Goal: Information Seeking & Learning: Learn about a topic

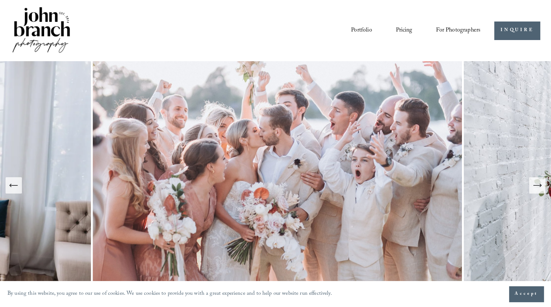
click at [534, 187] on icon "Next Slide" at bounding box center [537, 185] width 10 height 10
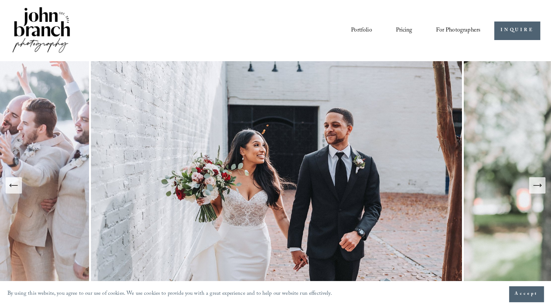
click at [534, 187] on icon "Next Slide" at bounding box center [537, 185] width 10 height 10
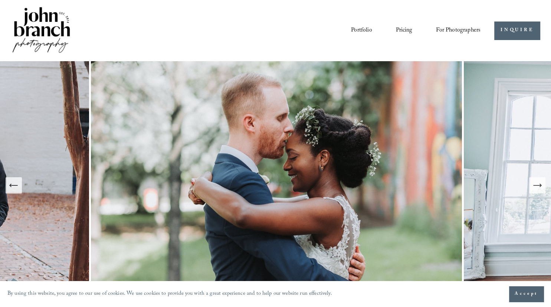
click at [534, 187] on icon "Next Slide" at bounding box center [537, 185] width 10 height 10
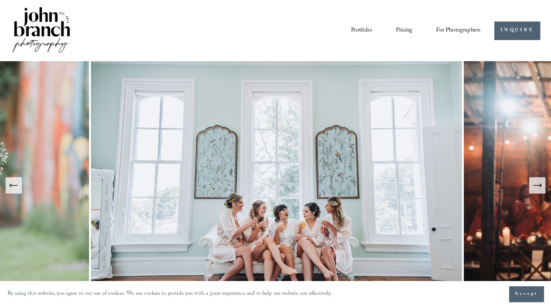
click at [534, 187] on icon "Next Slide" at bounding box center [537, 185] width 10 height 10
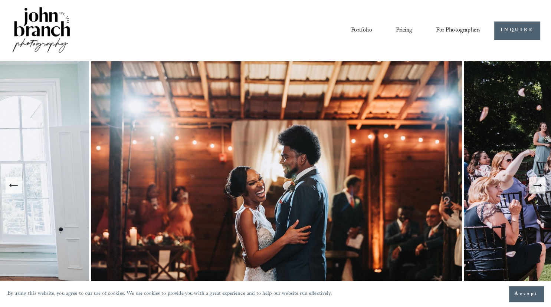
click at [534, 187] on icon "Next Slide" at bounding box center [537, 185] width 10 height 10
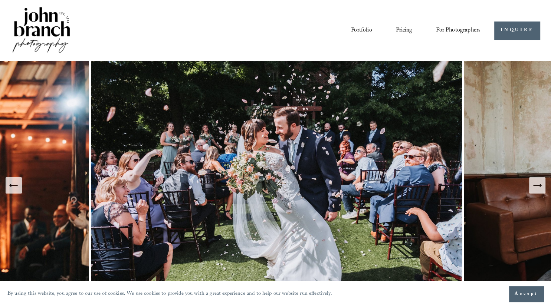
click at [534, 187] on icon "Next Slide" at bounding box center [537, 185] width 10 height 10
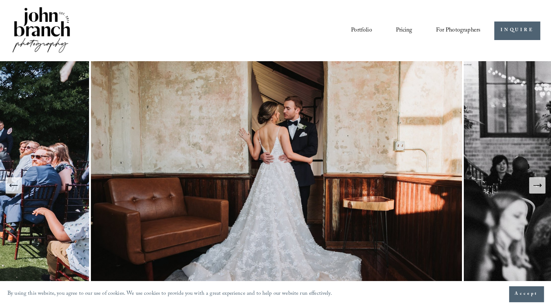
click at [534, 187] on icon "Next Slide" at bounding box center [537, 185] width 10 height 10
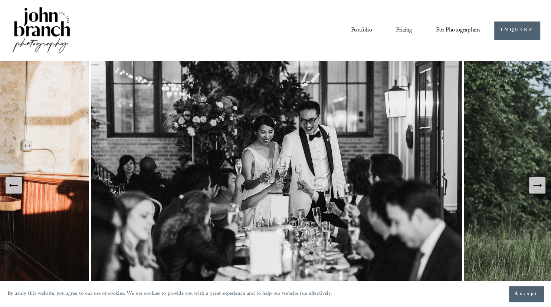
click at [534, 187] on icon "Next Slide" at bounding box center [537, 185] width 10 height 10
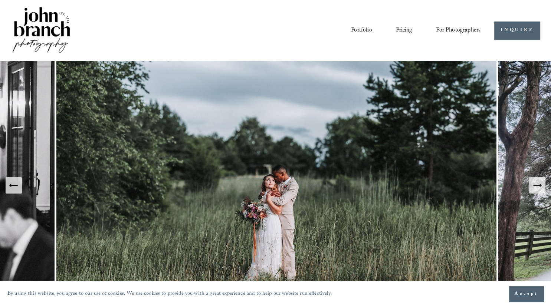
click at [534, 187] on icon "Next Slide" at bounding box center [537, 185] width 10 height 10
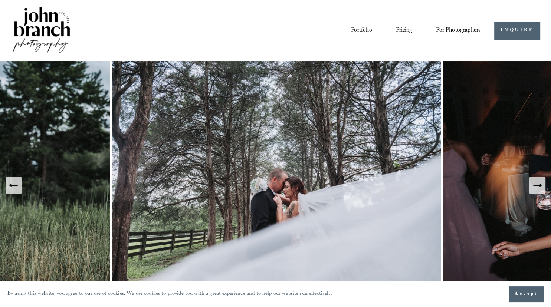
click at [534, 187] on icon "Next Slide" at bounding box center [537, 185] width 10 height 10
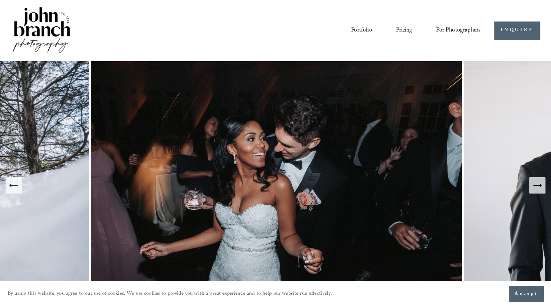
click at [534, 187] on icon "Next Slide" at bounding box center [537, 185] width 10 height 10
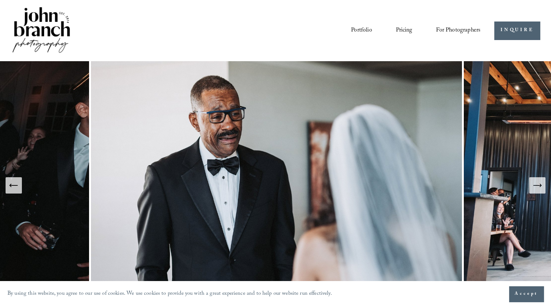
click at [534, 187] on icon "Next Slide" at bounding box center [537, 185] width 10 height 10
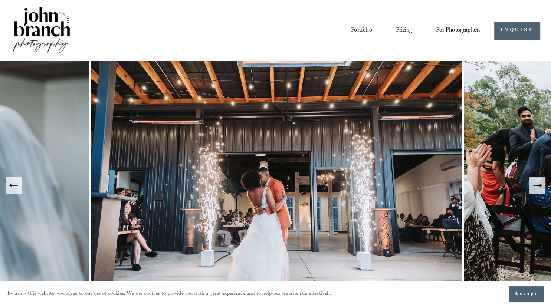
click at [534, 187] on icon "Next Slide" at bounding box center [537, 185] width 10 height 10
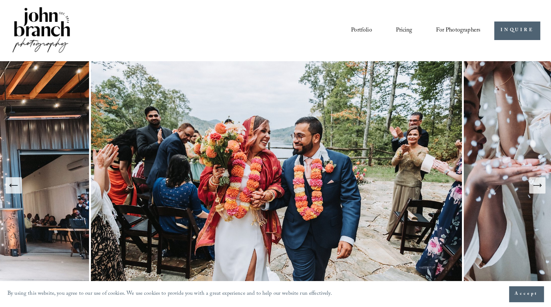
click at [534, 187] on icon "Next Slide" at bounding box center [537, 185] width 10 height 10
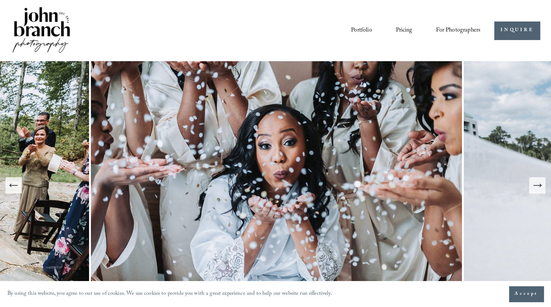
click at [534, 187] on icon "Next Slide" at bounding box center [537, 185] width 10 height 10
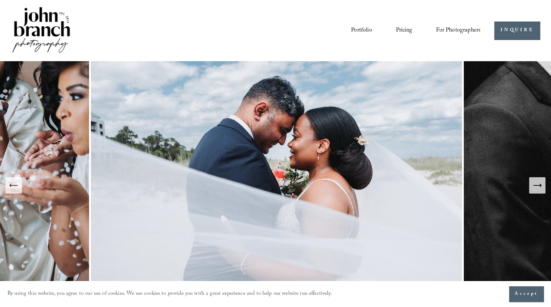
click at [534, 187] on icon "Next Slide" at bounding box center [537, 185] width 10 height 10
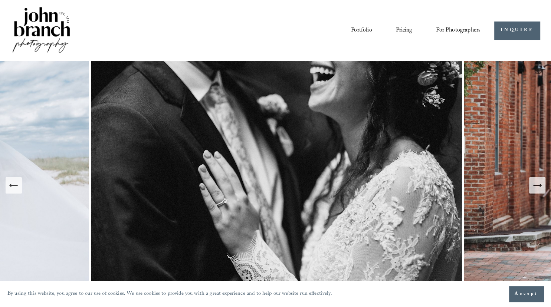
click at [534, 187] on icon "Next Slide" at bounding box center [537, 185] width 10 height 10
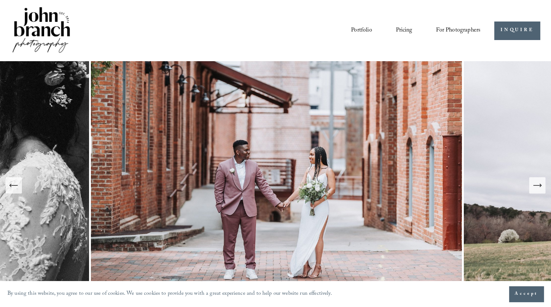
click at [534, 187] on icon "Next Slide" at bounding box center [537, 185] width 10 height 10
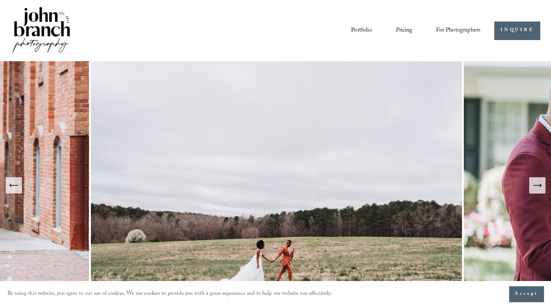
click at [534, 187] on icon "Next Slide" at bounding box center [537, 185] width 10 height 10
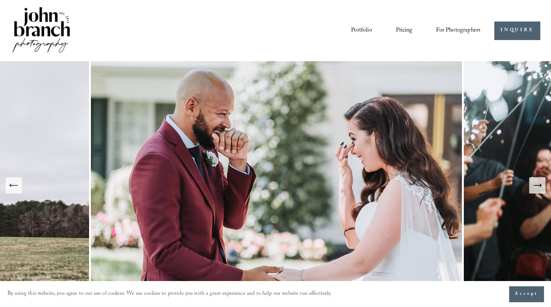
click at [534, 187] on icon "Next Slide" at bounding box center [537, 185] width 10 height 10
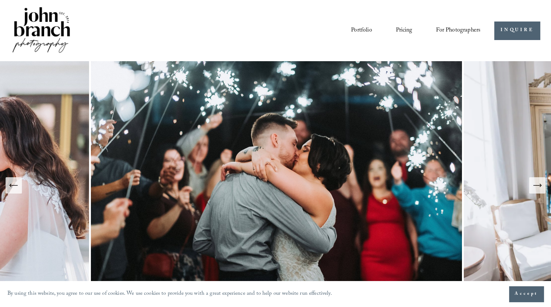
click at [534, 187] on icon "Next Slide" at bounding box center [537, 185] width 10 height 10
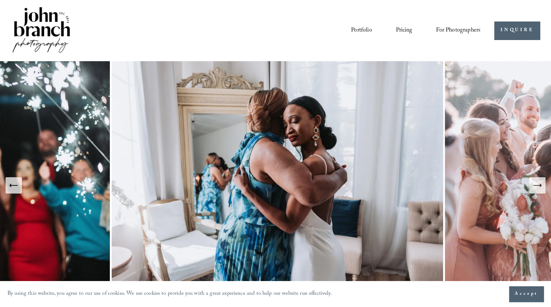
click at [534, 187] on icon "Next Slide" at bounding box center [537, 185] width 10 height 10
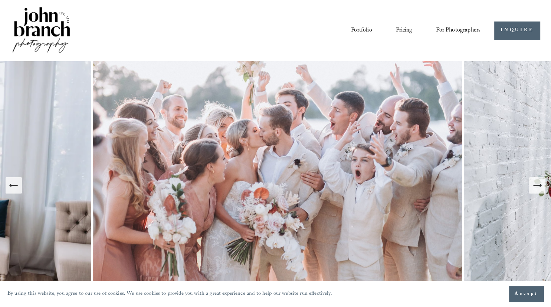
click at [404, 29] on link "Pricing" at bounding box center [404, 30] width 17 height 13
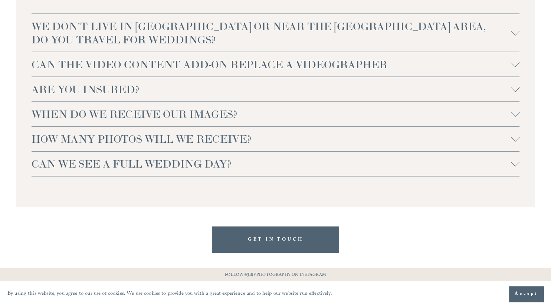
scroll to position [1614, 0]
click at [198, 165] on span "CAN WE SEE A FULL WEDDING DAY?" at bounding box center [271, 163] width 479 height 13
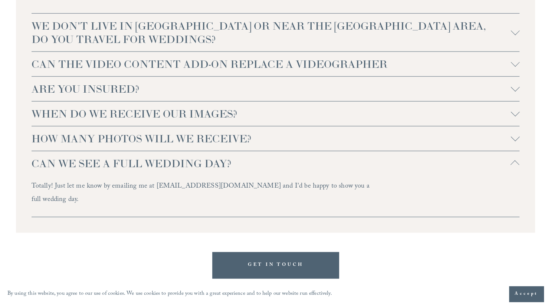
click at [199, 164] on span "CAN WE SEE A FULL WEDDING DAY?" at bounding box center [271, 163] width 479 height 13
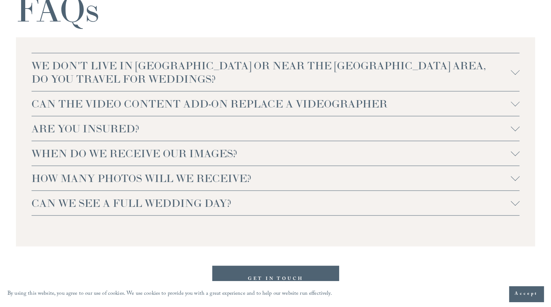
scroll to position [1676, 0]
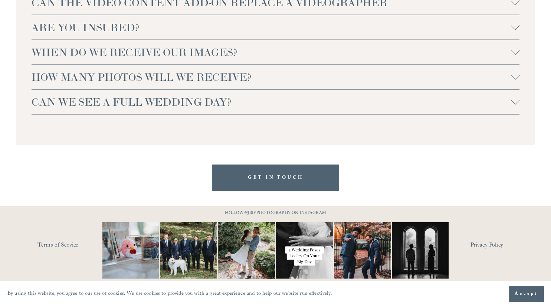
click at [243, 249] on img at bounding box center [246, 251] width 57 height 76
